Goal: Task Accomplishment & Management: Use online tool/utility

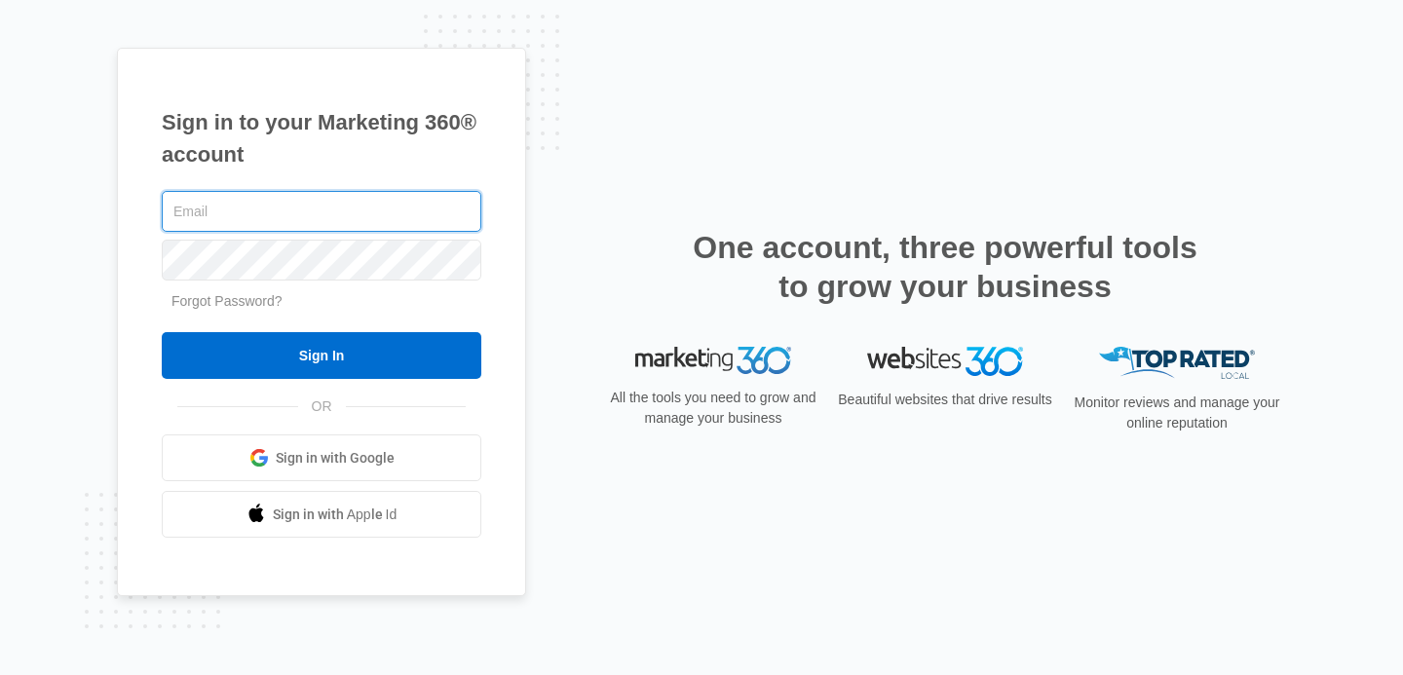
type input "[EMAIL_ADDRESS][DOMAIN_NAME]"
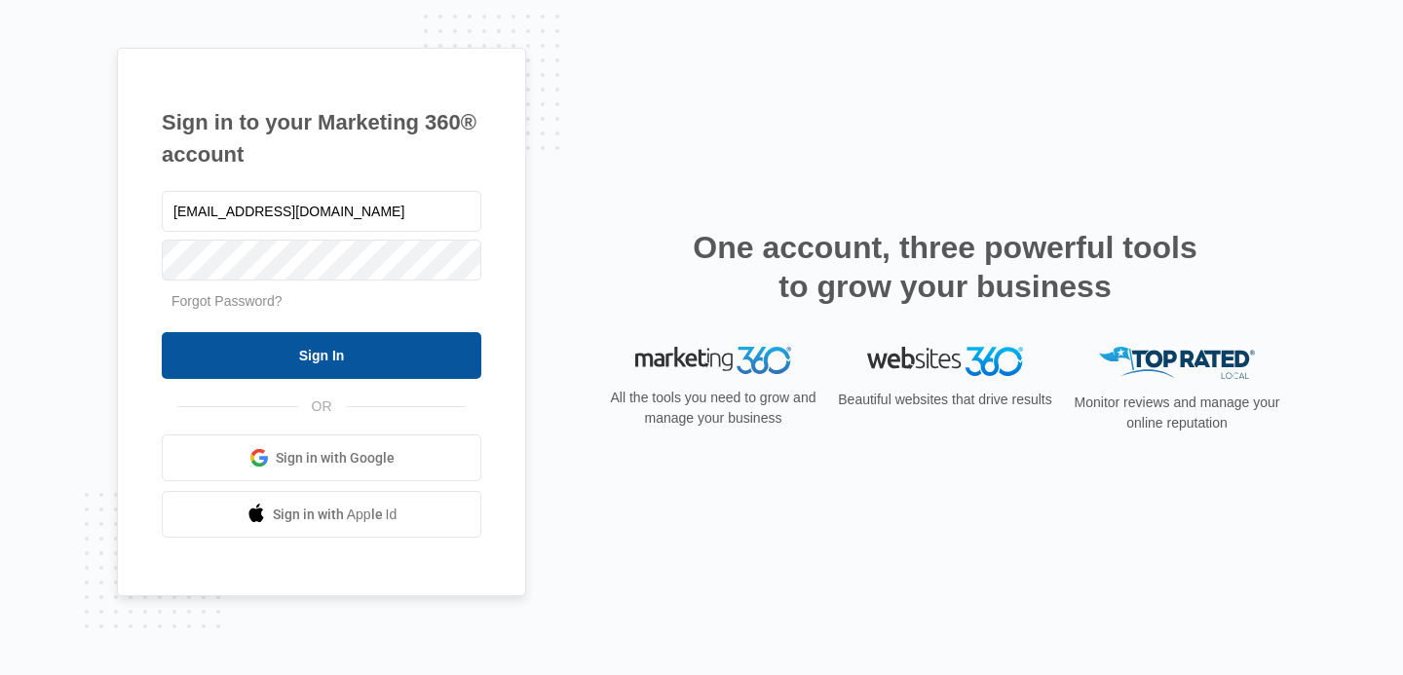
click at [404, 346] on input "Sign In" at bounding box center [322, 355] width 320 height 47
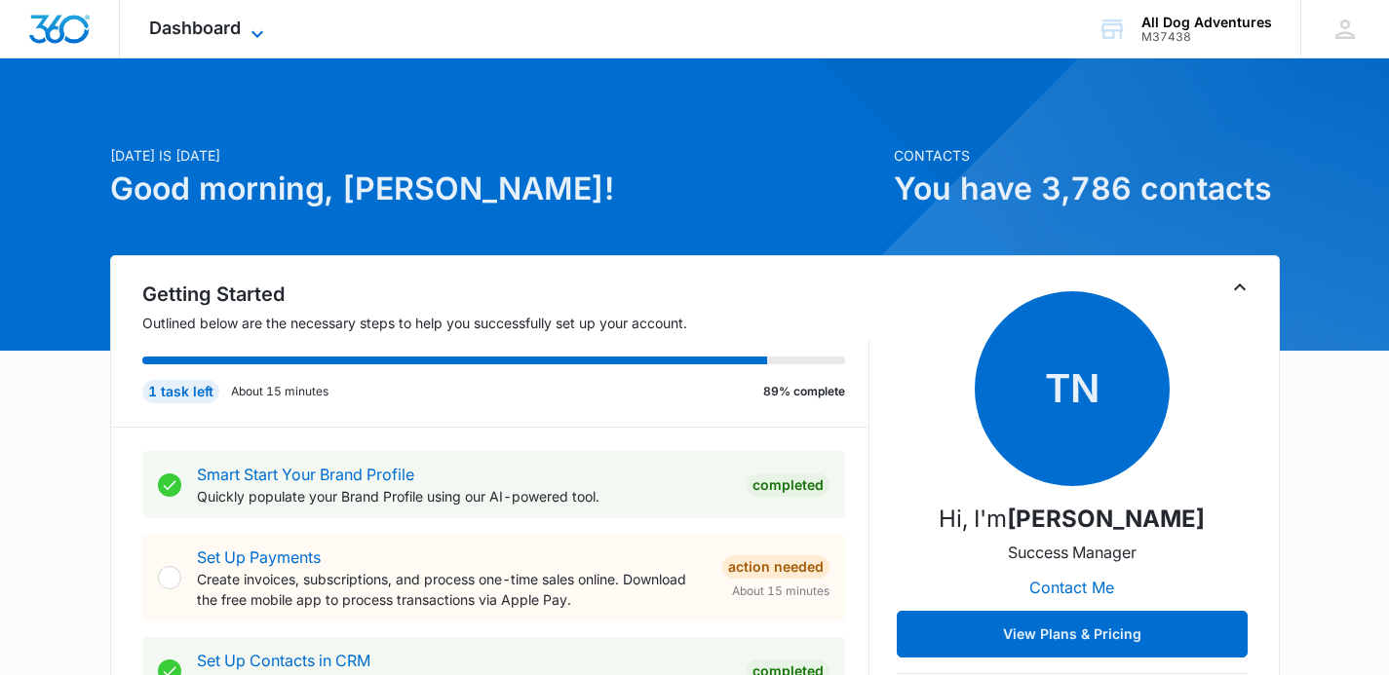
click at [253, 37] on icon at bounding box center [257, 33] width 23 height 23
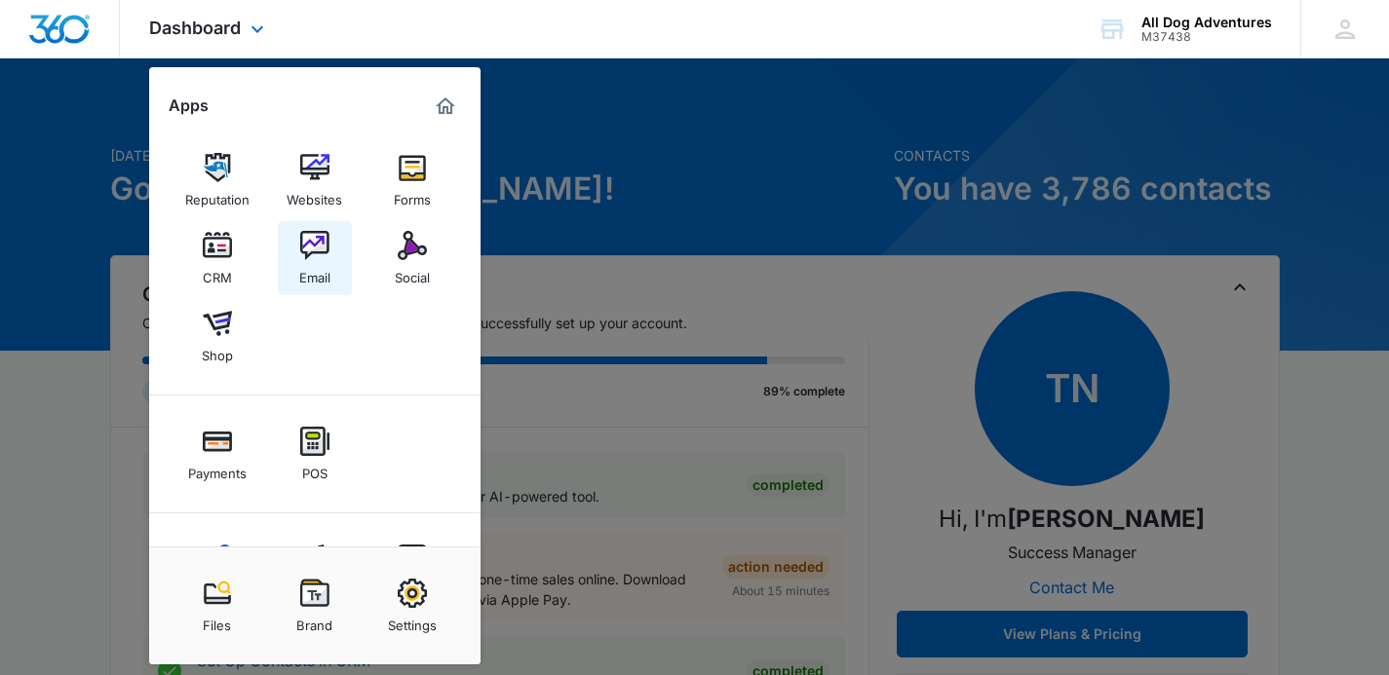
click at [339, 250] on link "Email" at bounding box center [315, 258] width 74 height 74
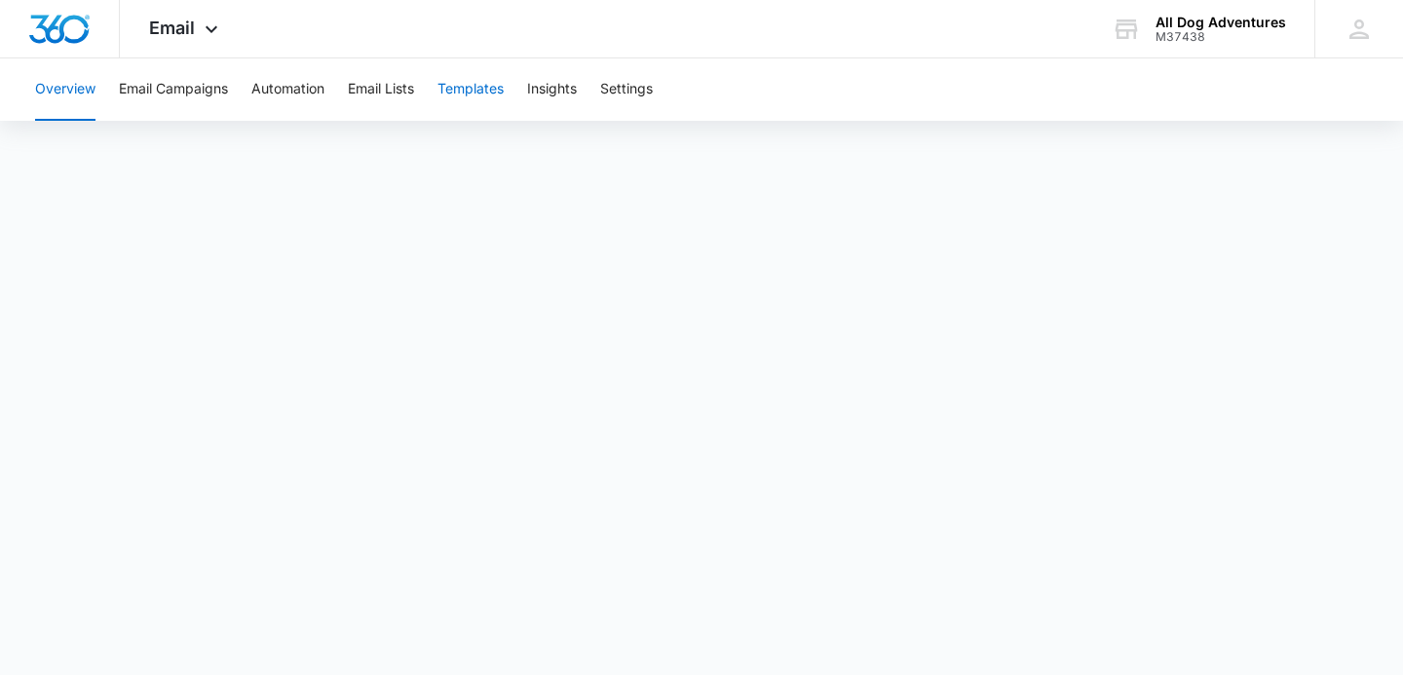
click at [477, 94] on button "Templates" at bounding box center [471, 89] width 66 height 62
